Goal: Task Accomplishment & Management: Manage account settings

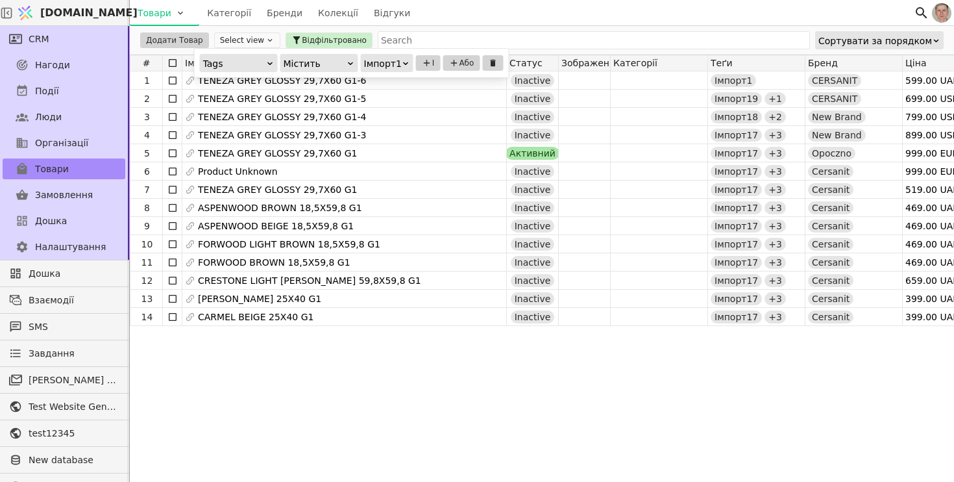
click at [172, 60] on icon at bounding box center [172, 63] width 10 height 10
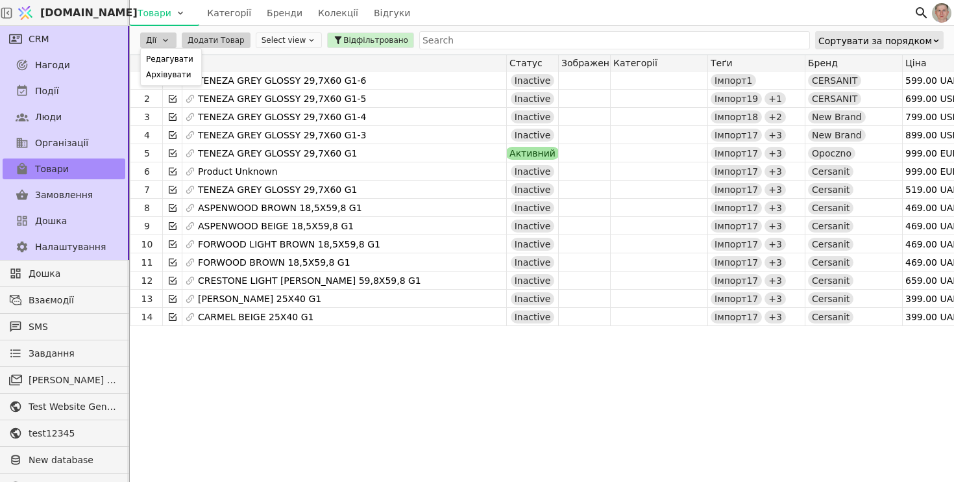
click at [160, 43] on html "[DOMAIN_NAME] Товари Категорії Бренди Колекції Відгуки CRM Нагоди Події Люди Ор…" at bounding box center [477, 241] width 954 height 482
click at [173, 57] on div "Редагувати" at bounding box center [170, 59] width 55 height 16
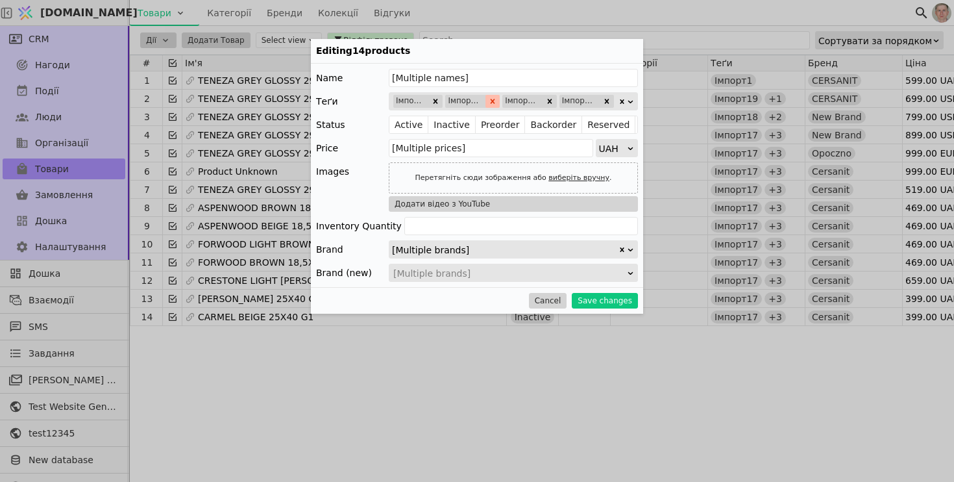
click at [493, 99] on icon "Remove Імпорт19" at bounding box center [492, 101] width 9 height 9
click at [493, 99] on icon "Remove Імпорт18" at bounding box center [497, 101] width 9 height 9
click at [493, 99] on icon "Remove Імпорт17" at bounding box center [497, 101] width 9 height 9
click at [615, 302] on button "Save changes" at bounding box center [605, 301] width 66 height 16
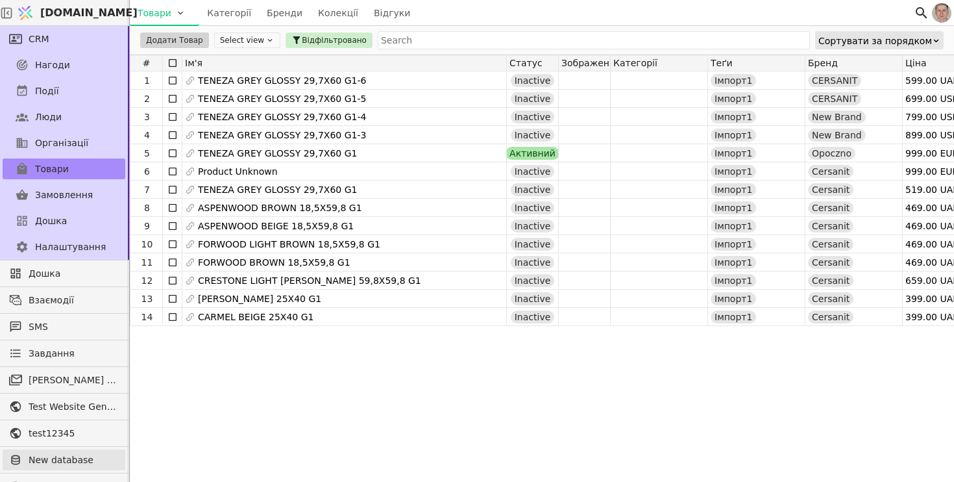
scroll to position [90, 0]
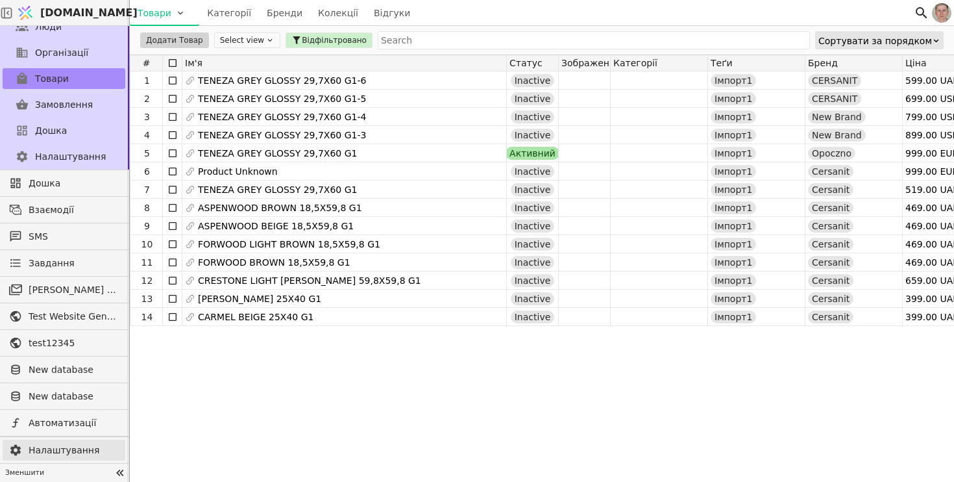
click at [73, 445] on span "Налаштування" at bounding box center [74, 450] width 90 height 14
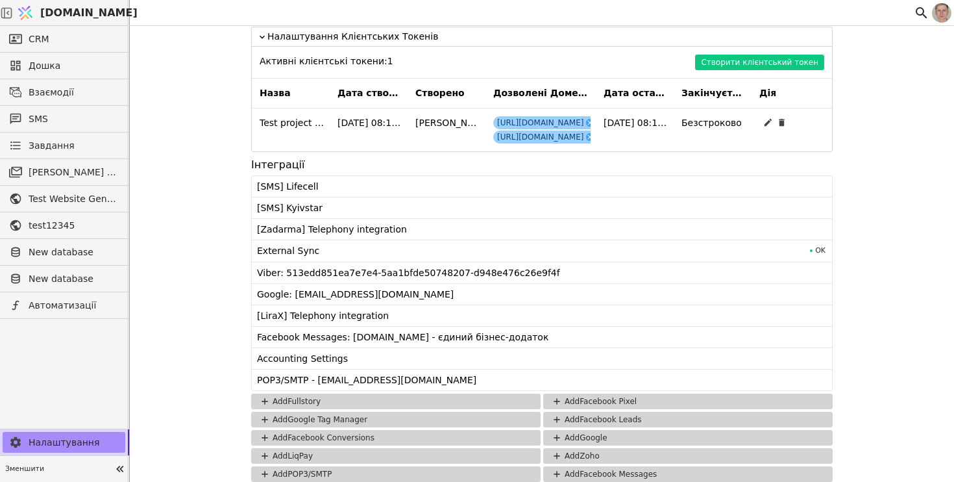
scroll to position [1335, 0]
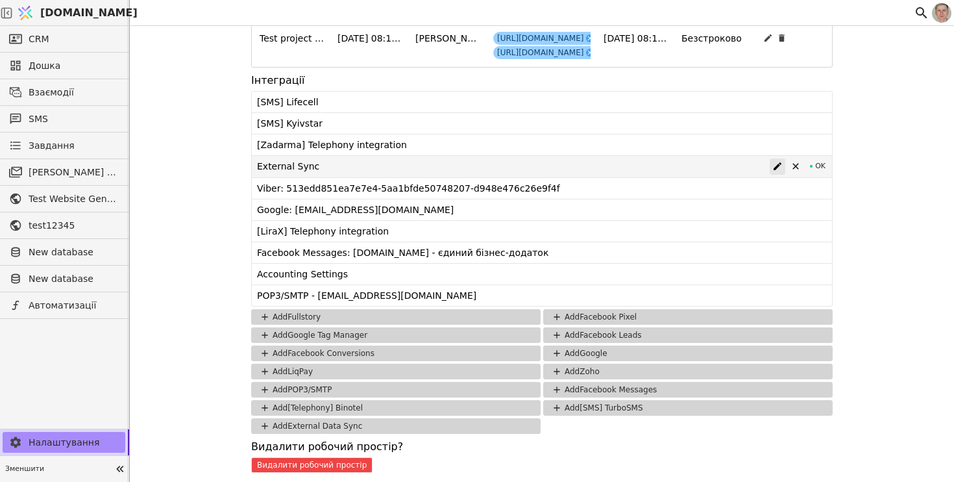
click at [779, 164] on icon at bounding box center [778, 166] width 8 height 8
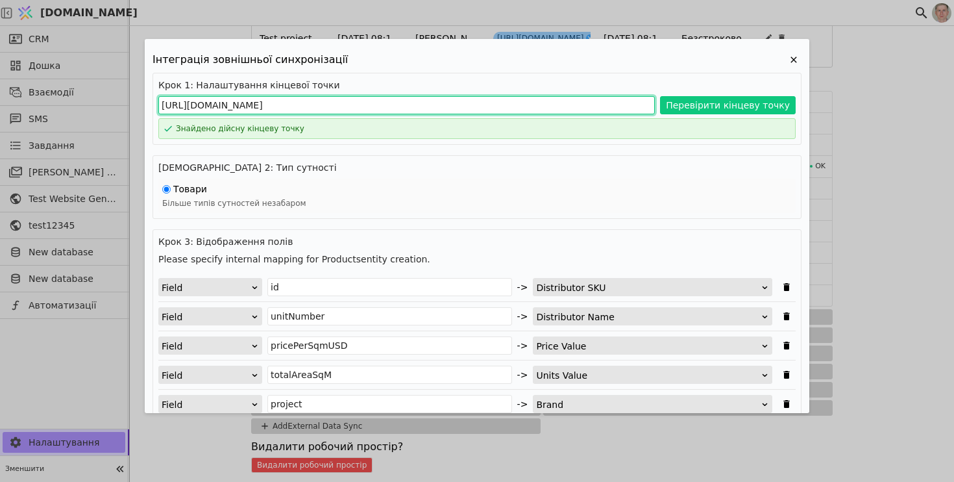
click at [401, 106] on input "[URL][DOMAIN_NAME]" at bounding box center [406, 105] width 497 height 18
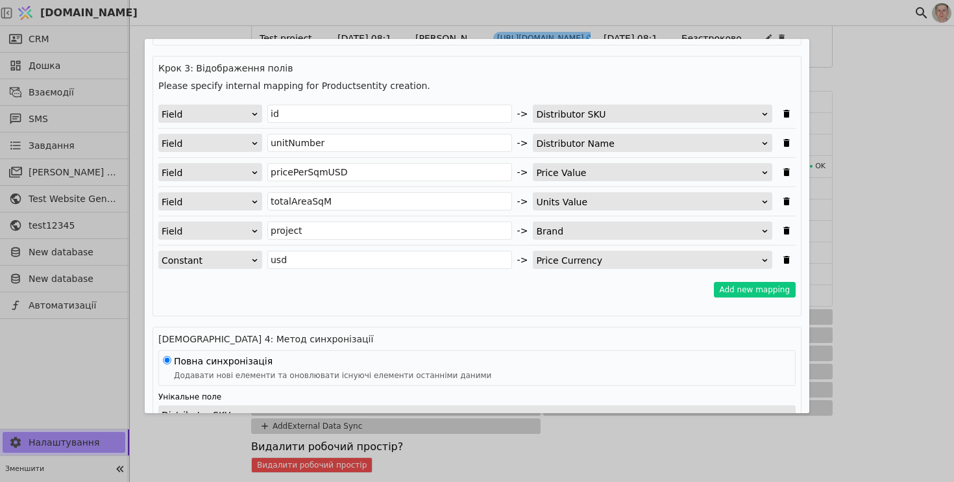
scroll to position [156, 0]
